Goal: Find specific page/section: Find specific page/section

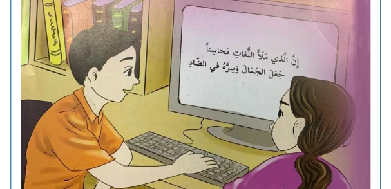
scroll to position [428, 0]
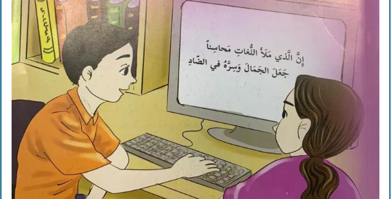
click at [77, 95] on img at bounding box center [196, 30] width 368 height 460
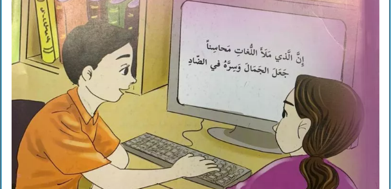
click at [110, 98] on img at bounding box center [196, 30] width 368 height 460
click at [110, 88] on img at bounding box center [196, 30] width 368 height 460
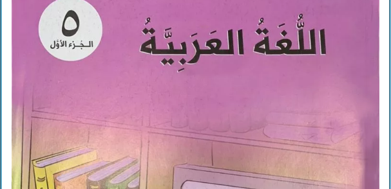
scroll to position [228, 0]
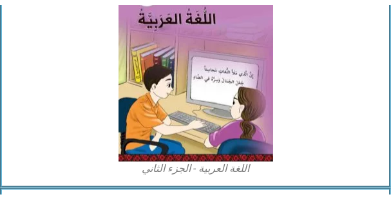
scroll to position [2242, 0]
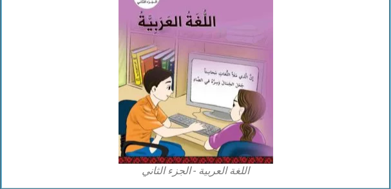
click at [139, 95] on img at bounding box center [196, 67] width 155 height 193
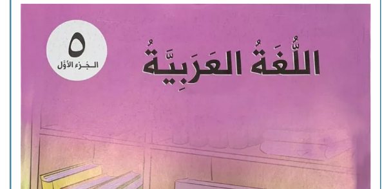
scroll to position [223, 0]
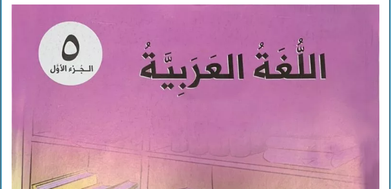
scroll to position [223, -8]
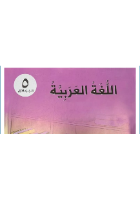
scroll to position [222, 0]
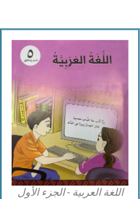
click at [48, 96] on img at bounding box center [70, 113] width 117 height 146
click at [34, 96] on img at bounding box center [70, 113] width 117 height 146
click at [37, 95] on img at bounding box center [70, 113] width 117 height 146
click at [44, 95] on img at bounding box center [70, 113] width 117 height 146
click at [50, 95] on img at bounding box center [70, 113] width 117 height 146
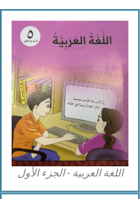
scroll to position [247, 0]
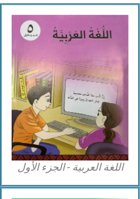
click at [44, 94] on img at bounding box center [70, 88] width 117 height 146
click at [44, 95] on img at bounding box center [70, 88] width 117 height 146
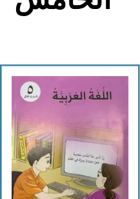
scroll to position [202, 0]
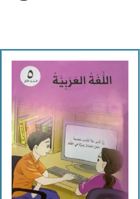
click at [107, 104] on img at bounding box center [70, 134] width 117 height 146
click at [108, 106] on img at bounding box center [70, 134] width 117 height 146
click at [92, 145] on img at bounding box center [70, 134] width 117 height 146
click at [92, 149] on img at bounding box center [70, 134] width 117 height 146
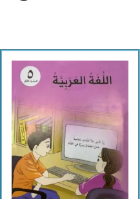
click at [92, 149] on img at bounding box center [70, 134] width 117 height 146
click at [93, 149] on img at bounding box center [70, 134] width 117 height 146
click at [85, 139] on img at bounding box center [70, 134] width 117 height 146
click at [83, 136] on img at bounding box center [70, 134] width 117 height 146
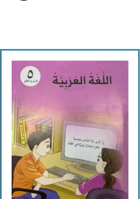
click at [41, 149] on img at bounding box center [70, 134] width 117 height 146
click at [41, 147] on img at bounding box center [70, 134] width 117 height 146
click at [39, 146] on img at bounding box center [70, 134] width 117 height 146
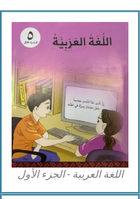
scroll to position [236, 0]
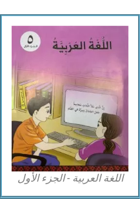
click at [44, 44] on img at bounding box center [70, 99] width 117 height 146
click at [47, 45] on img at bounding box center [70, 99] width 117 height 146
click at [14, 92] on img at bounding box center [70, 99] width 117 height 146
click at [18, 97] on img at bounding box center [70, 99] width 117 height 146
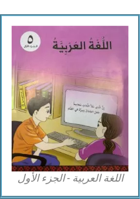
click at [20, 97] on img at bounding box center [70, 99] width 117 height 146
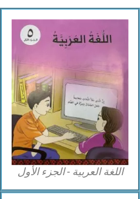
scroll to position [243, 0]
click at [82, 101] on img at bounding box center [70, 92] width 117 height 146
click at [80, 103] on img at bounding box center [70, 92] width 117 height 146
click at [81, 104] on img at bounding box center [70, 92] width 117 height 146
click at [42, 94] on img at bounding box center [70, 92] width 117 height 146
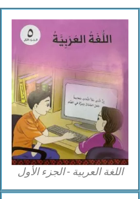
click at [30, 106] on img at bounding box center [70, 92] width 117 height 146
click at [33, 110] on img at bounding box center [70, 92] width 117 height 146
click at [35, 110] on img at bounding box center [70, 92] width 117 height 146
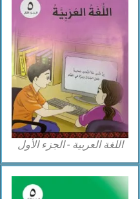
scroll to position [273, 0]
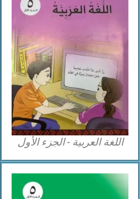
click at [14, 57] on img at bounding box center [70, 63] width 117 height 146
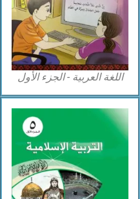
scroll to position [348, 0]
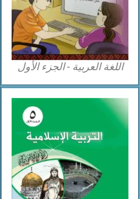
click at [44, 111] on img at bounding box center [70, 170] width 117 height 145
click at [44, 112] on img at bounding box center [70, 170] width 117 height 145
click at [43, 112] on img at bounding box center [70, 170] width 117 height 145
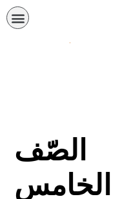
scroll to position [356, 0]
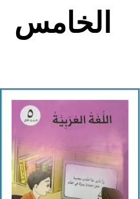
scroll to position [163, 0]
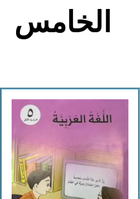
click at [100, 119] on img at bounding box center [70, 172] width 117 height 146
click at [98, 121] on img at bounding box center [70, 172] width 117 height 146
click at [96, 123] on img at bounding box center [70, 172] width 117 height 146
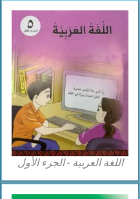
scroll to position [252, 0]
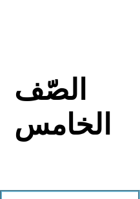
scroll to position [64, 0]
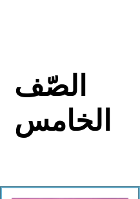
click at [90, 86] on h2 "الصّف الخامس" at bounding box center [69, 104] width 111 height 70
click at [85, 87] on h2 "الصّف الخامس" at bounding box center [69, 104] width 111 height 70
click at [81, 94] on h2 "الصّف الخامس" at bounding box center [69, 104] width 111 height 70
click at [76, 97] on h2 "الصّف الخامس" at bounding box center [69, 104] width 111 height 70
click at [71, 100] on h2 "الصّف الخامس" at bounding box center [69, 104] width 111 height 70
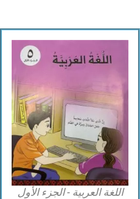
scroll to position [226, 0]
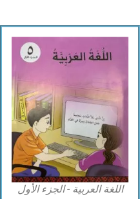
click at [102, 97] on img at bounding box center [70, 110] width 117 height 146
click at [102, 95] on img at bounding box center [70, 110] width 117 height 146
click at [108, 114] on img at bounding box center [70, 110] width 117 height 146
click at [104, 117] on img at bounding box center [70, 110] width 117 height 146
click at [104, 115] on img at bounding box center [70, 110] width 117 height 146
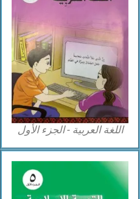
scroll to position [285, 0]
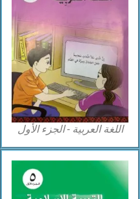
click at [101, 96] on img at bounding box center [70, 50] width 117 height 146
click at [89, 99] on img at bounding box center [70, 50] width 117 height 146
